Goal: Information Seeking & Learning: Learn about a topic

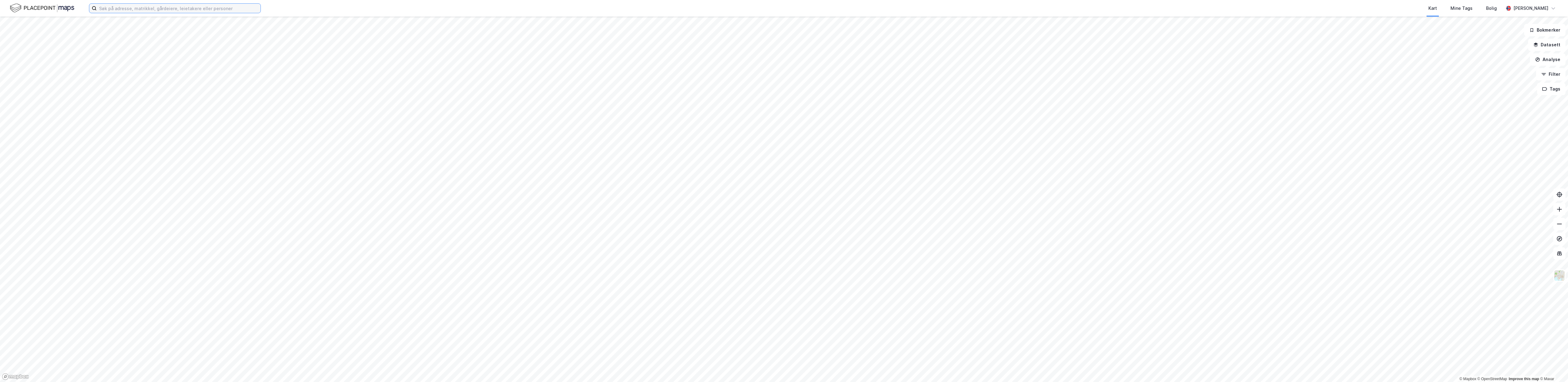
click at [171, 6] on input at bounding box center [178, 8] width 164 height 10
type input "gran handelspark"
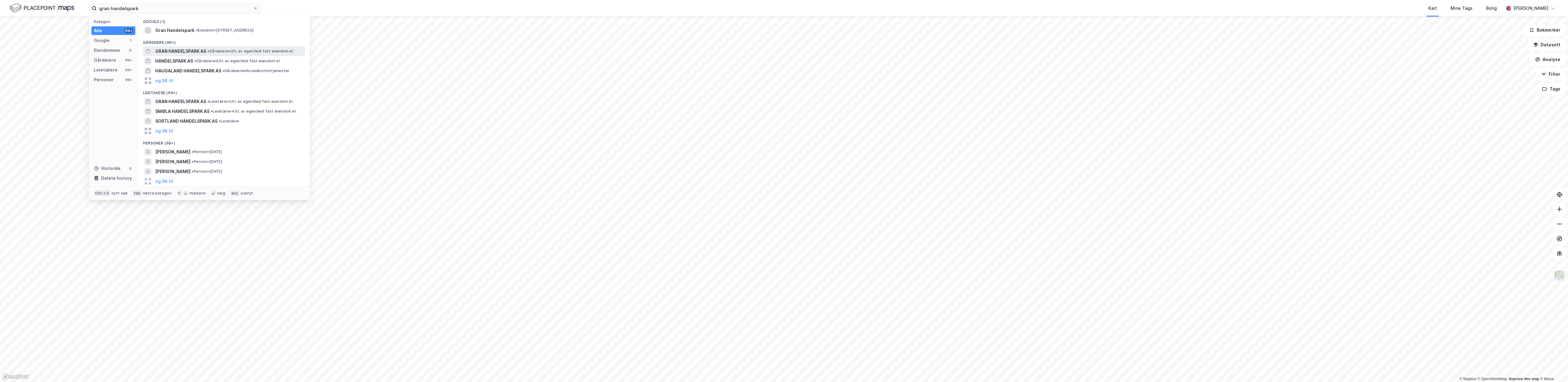
click at [166, 50] on span "GRAN HANDELSPARK AS" at bounding box center [180, 51] width 51 height 7
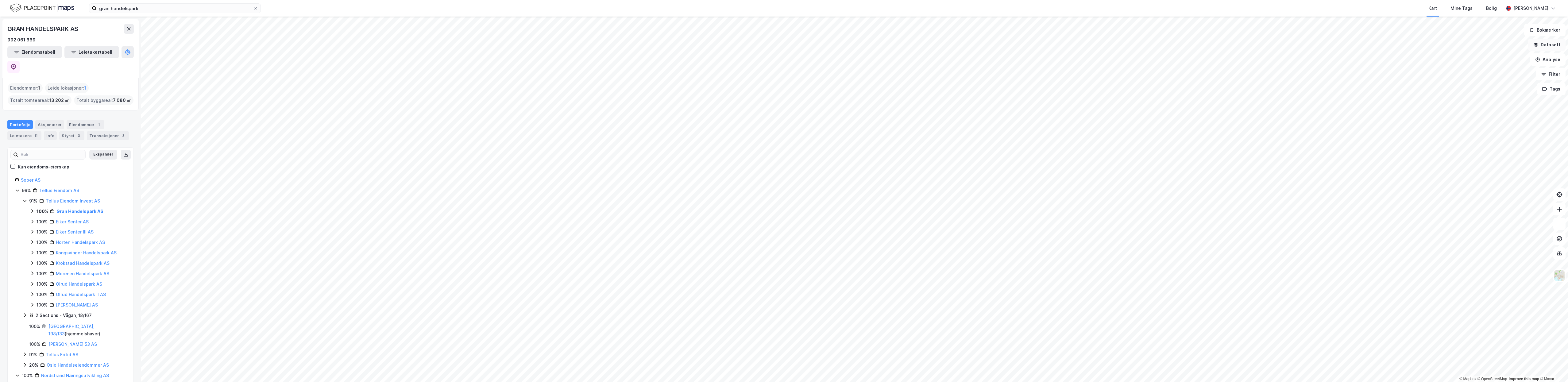
click at [1550, 44] on button "Datasett" at bounding box center [1547, 45] width 37 height 12
